Goal: Use online tool/utility: Utilize a website feature to perform a specific function

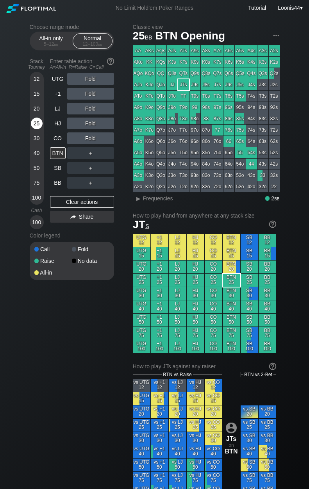
click at [36, 121] on div "25" at bounding box center [37, 124] width 12 height 12
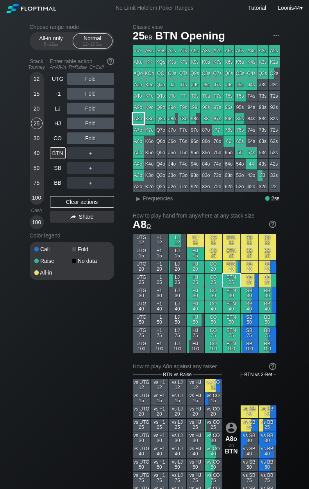
click at [136, 119] on div "A8o" at bounding box center [138, 118] width 11 height 11
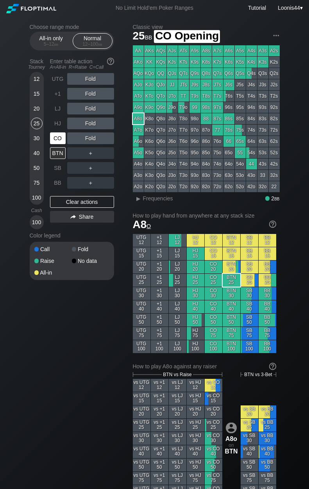
click at [60, 139] on div "CO" at bounding box center [58, 139] width 16 height 12
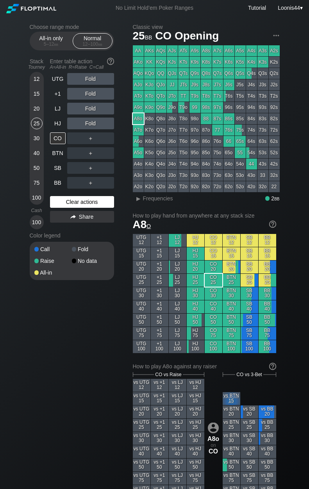
click at [72, 205] on div "Clear actions" at bounding box center [82, 202] width 64 height 12
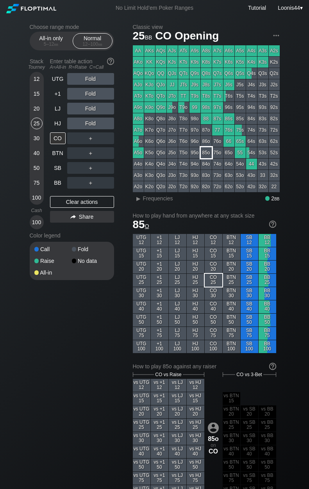
click at [206, 154] on div "85o" at bounding box center [206, 152] width 11 height 11
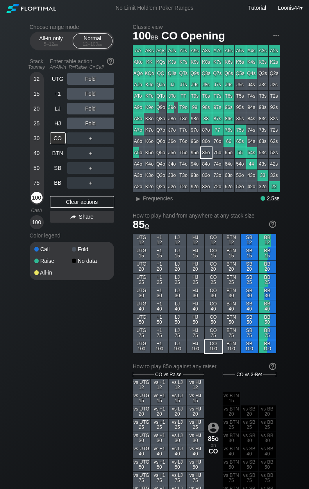
click at [36, 200] on div "100" at bounding box center [37, 198] width 12 height 12
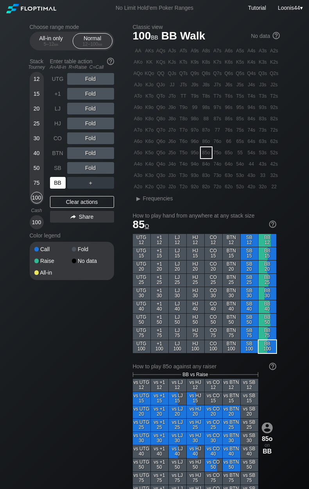
click at [57, 185] on div "BB" at bounding box center [58, 183] width 16 height 12
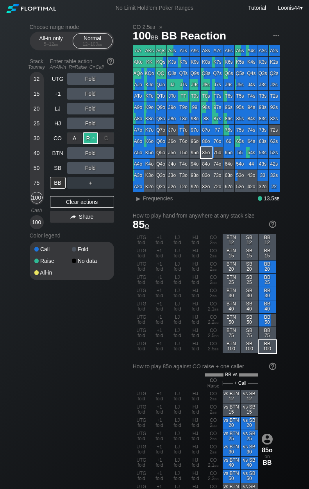
click at [89, 140] on div "R ✕" at bounding box center [90, 139] width 15 height 12
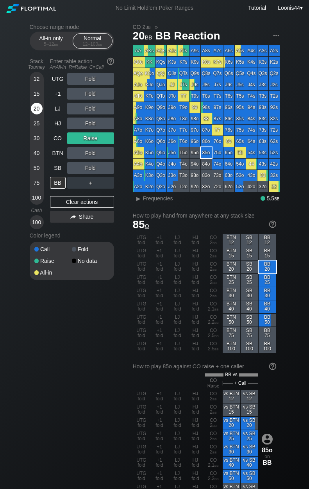
click at [38, 110] on div "20" at bounding box center [37, 109] width 12 height 12
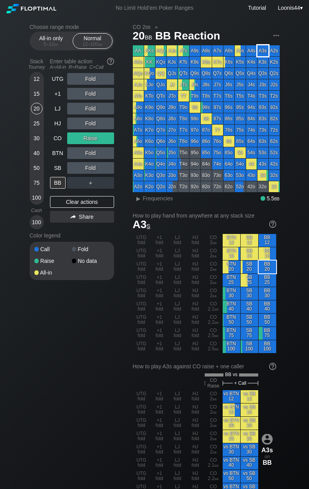
click at [261, 52] on div "A3s" at bounding box center [263, 50] width 11 height 11
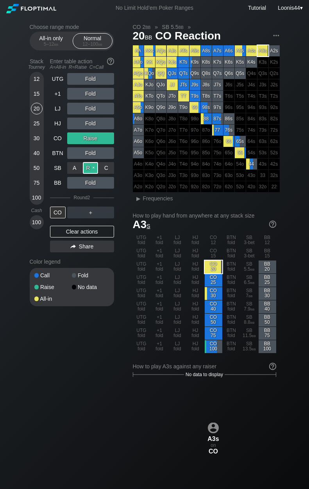
click at [92, 168] on div "R ✕" at bounding box center [90, 168] width 15 height 12
click at [86, 229] on div "Clear actions" at bounding box center [82, 232] width 64 height 12
